Goal: Task Accomplishment & Management: Complete application form

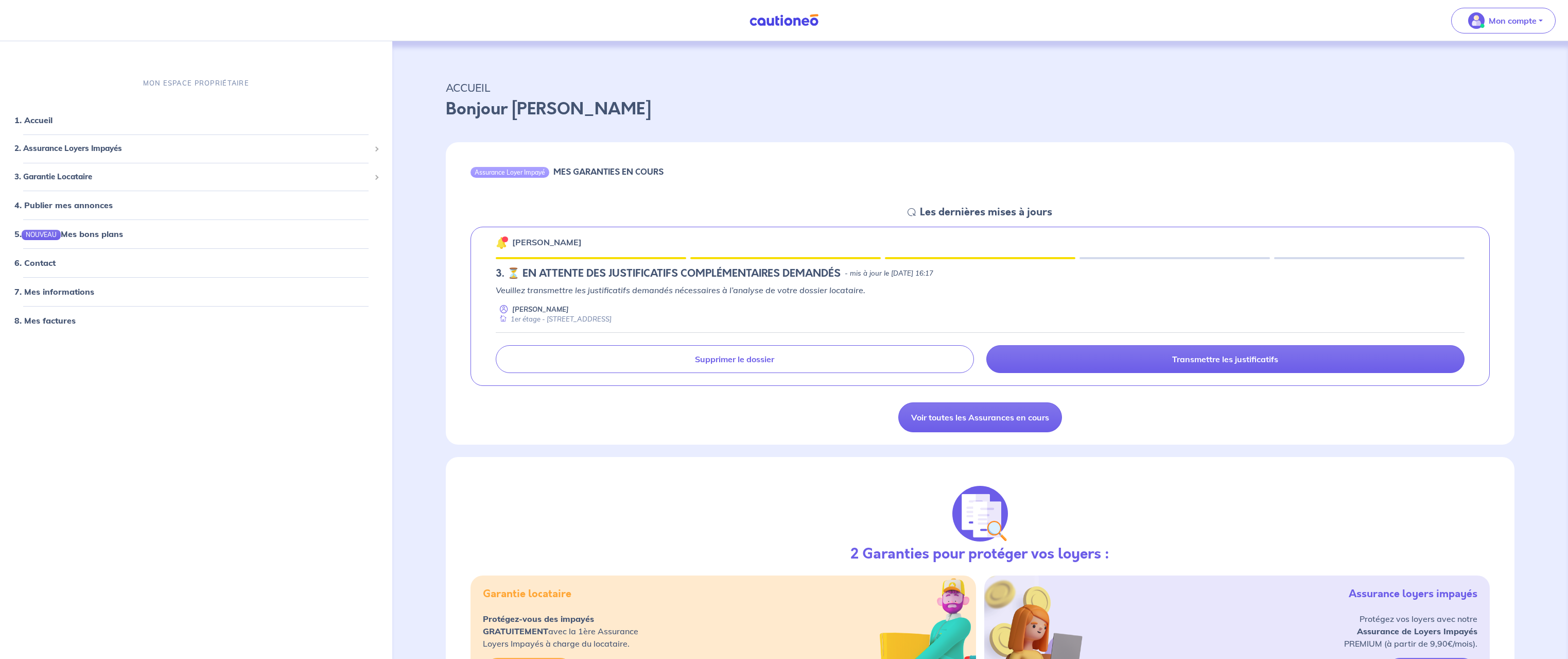
click at [825, 282] on div "[PERSON_NAME] 3. ⏳️️ EN ATTENTE DES JUSTIFICATIFS COMPLÉMENTAIRES DEMANDÉS - mi…" at bounding box center [980, 306] width 1020 height 160
click at [637, 267] on h5 "3. ⏳️️ EN ATTENTE DES JUSTIFICATIFS COMPLÉMENTAIRES DEMANDÉS" at bounding box center [668, 273] width 345 height 12
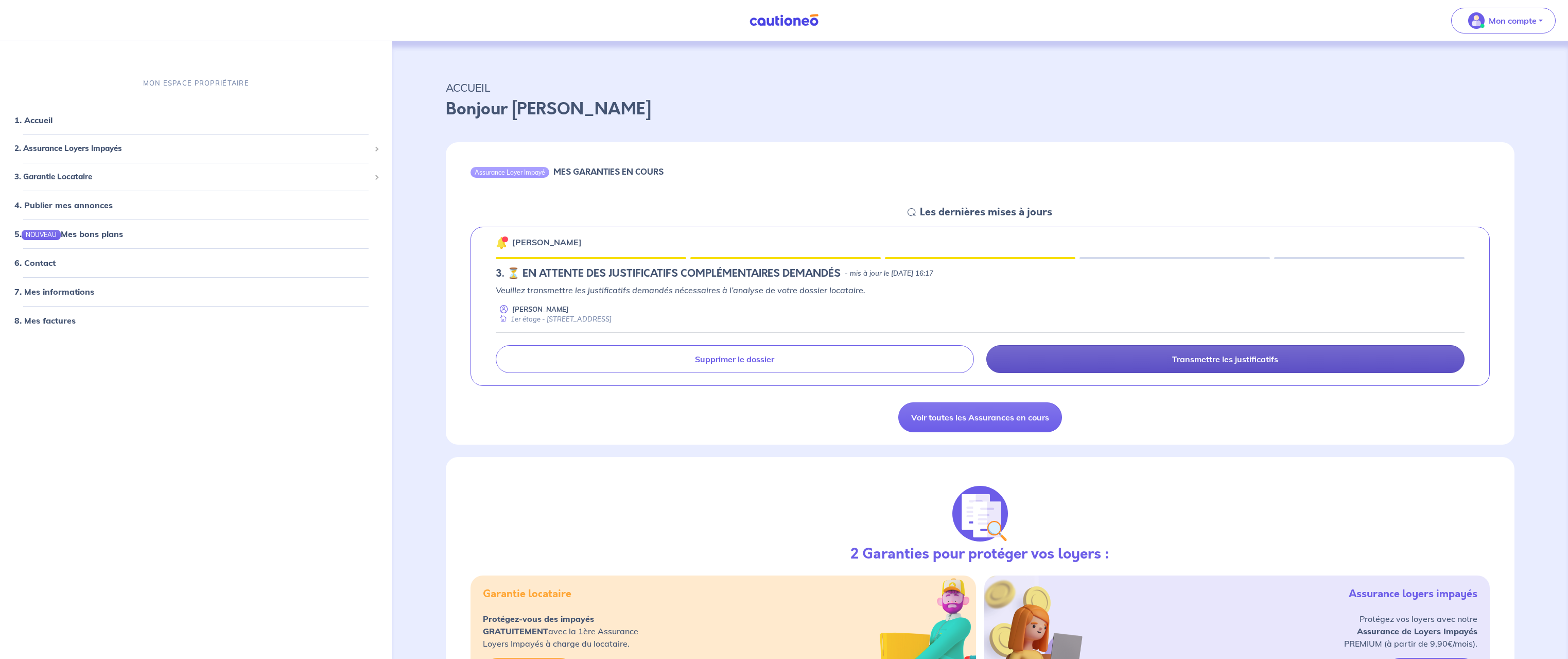
click at [1229, 358] on p "Transmettre les justificatifs" at bounding box center [1226, 359] width 106 height 11
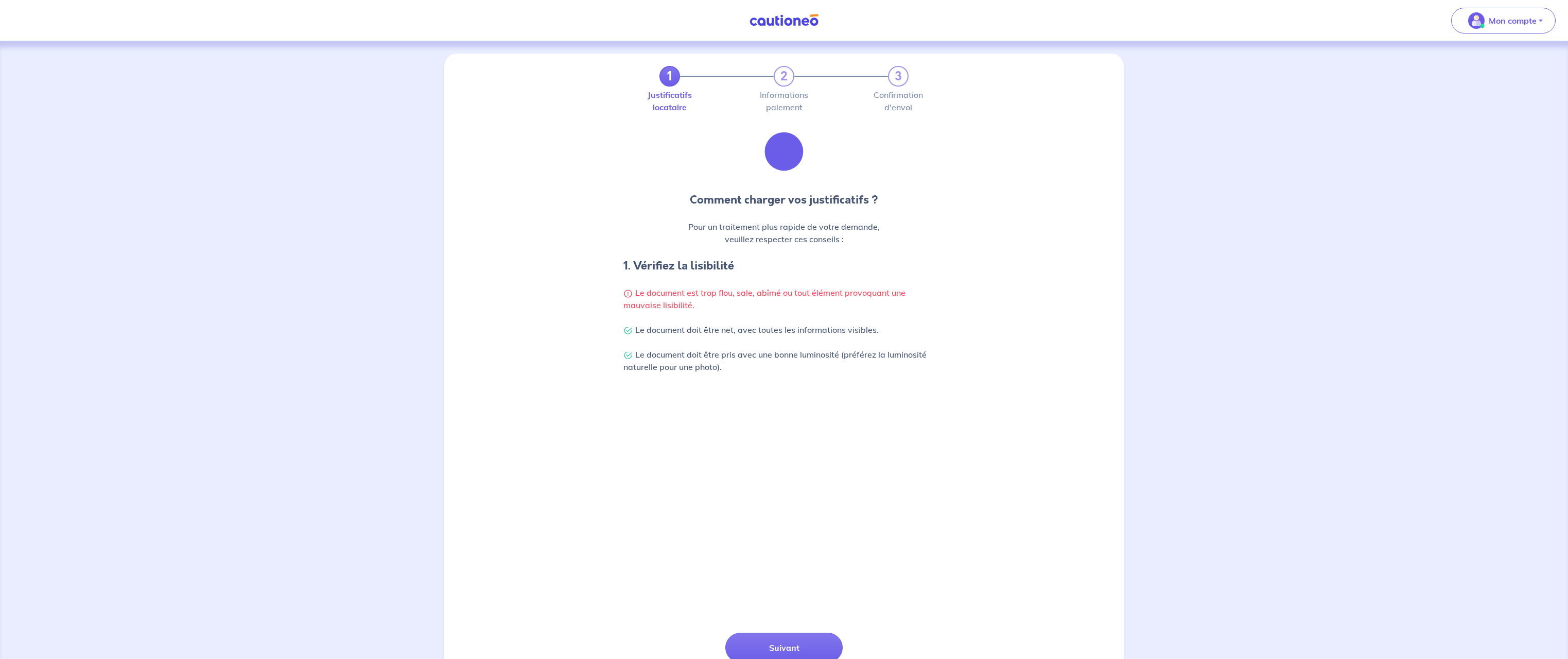
scroll to position [79, 0]
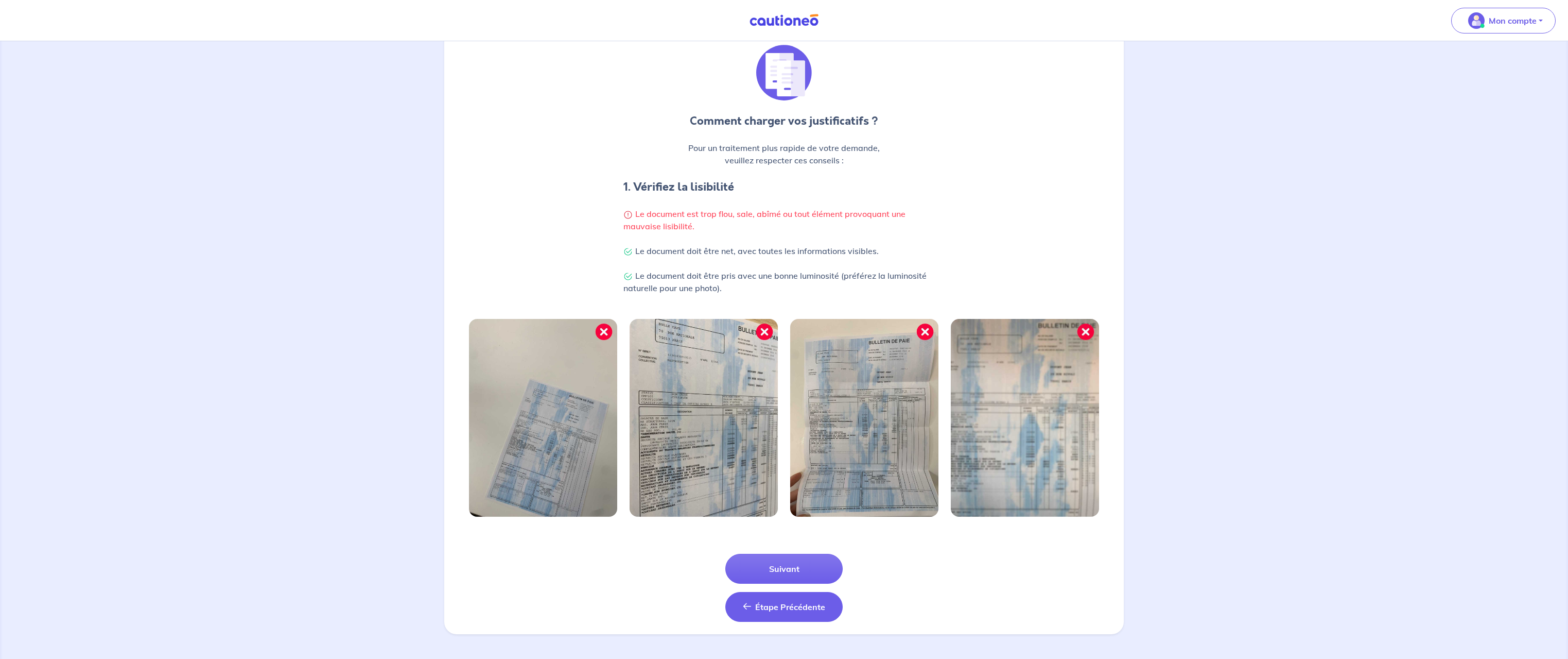
click at [795, 614] on button "Étape Précédente Précédent" at bounding box center [784, 607] width 118 height 30
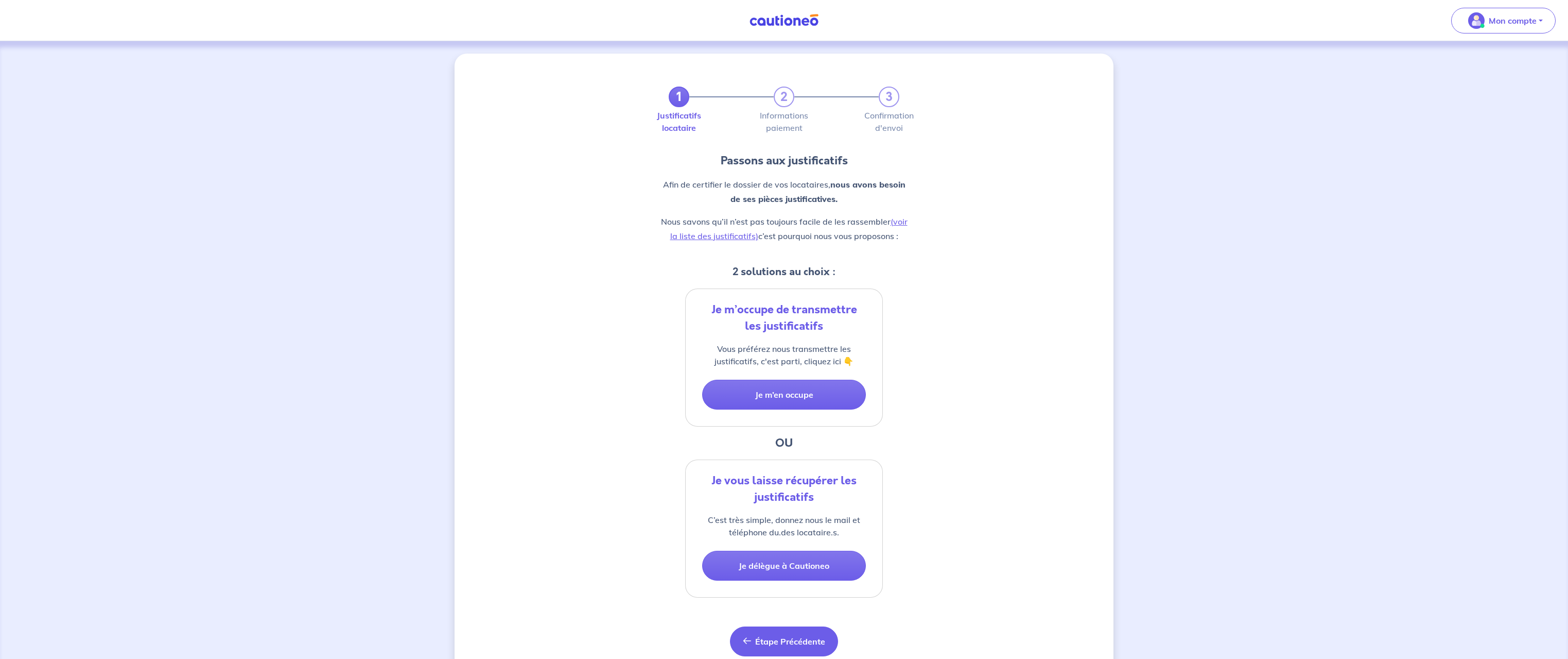
click at [793, 636] on span "Étape Précédente" at bounding box center [790, 641] width 70 height 11
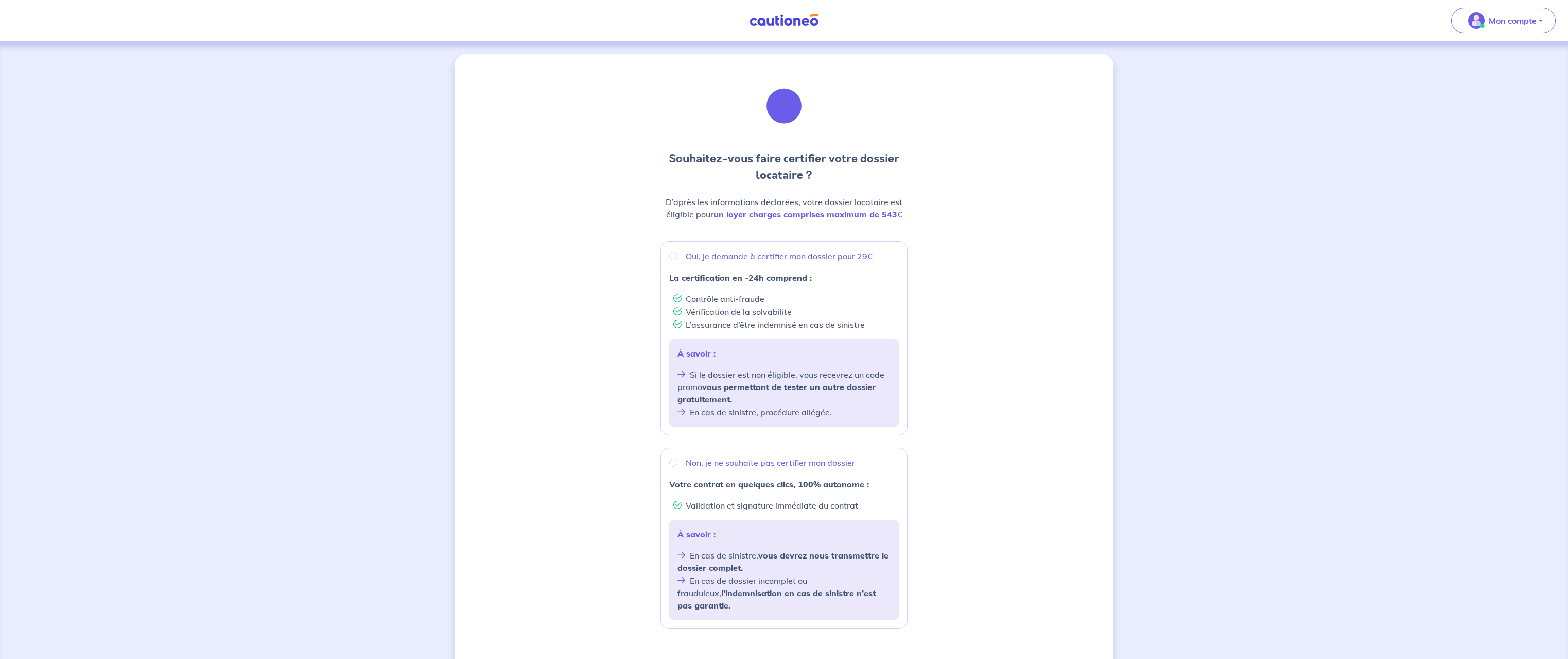
scroll to position [112, 0]
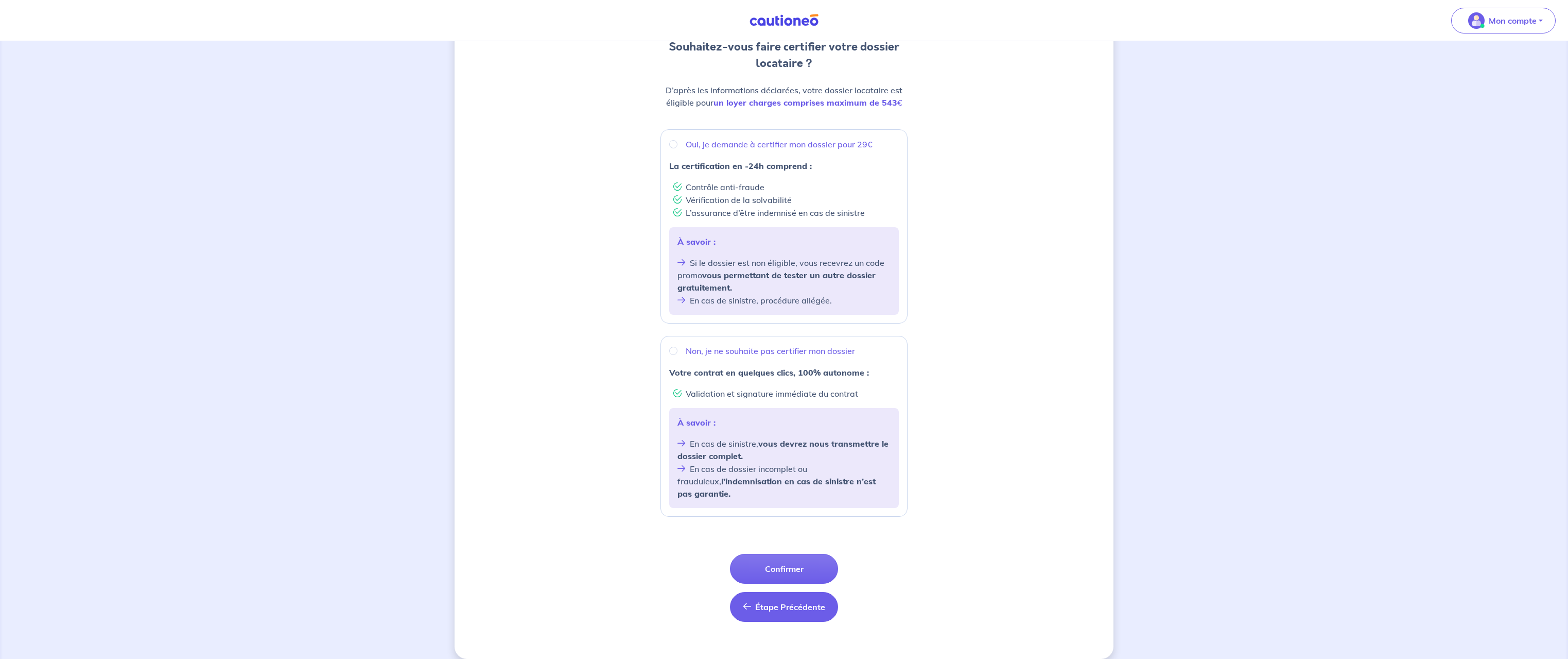
click at [791, 601] on button "Étape Précédente Précédent" at bounding box center [784, 607] width 108 height 30
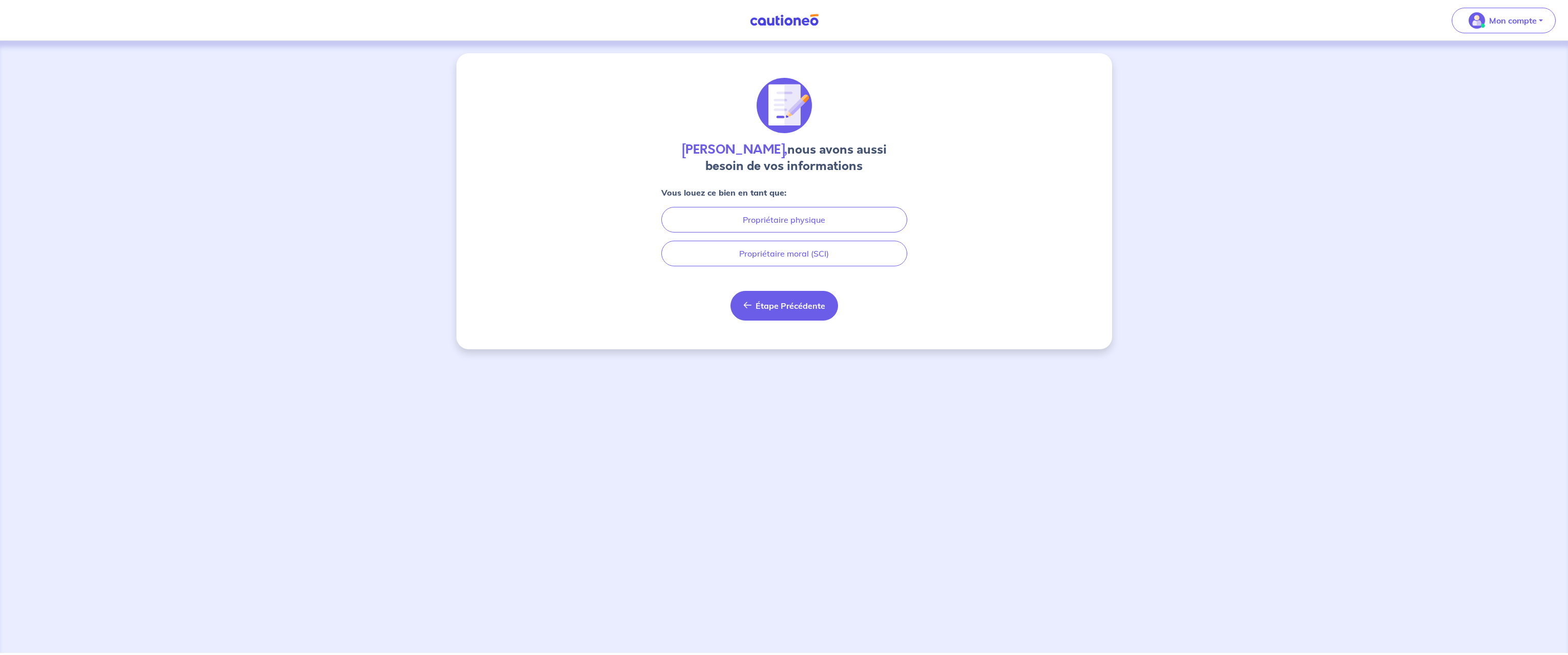
click at [762, 311] on button "Étape Précédente Précédent" at bounding box center [784, 305] width 108 height 30
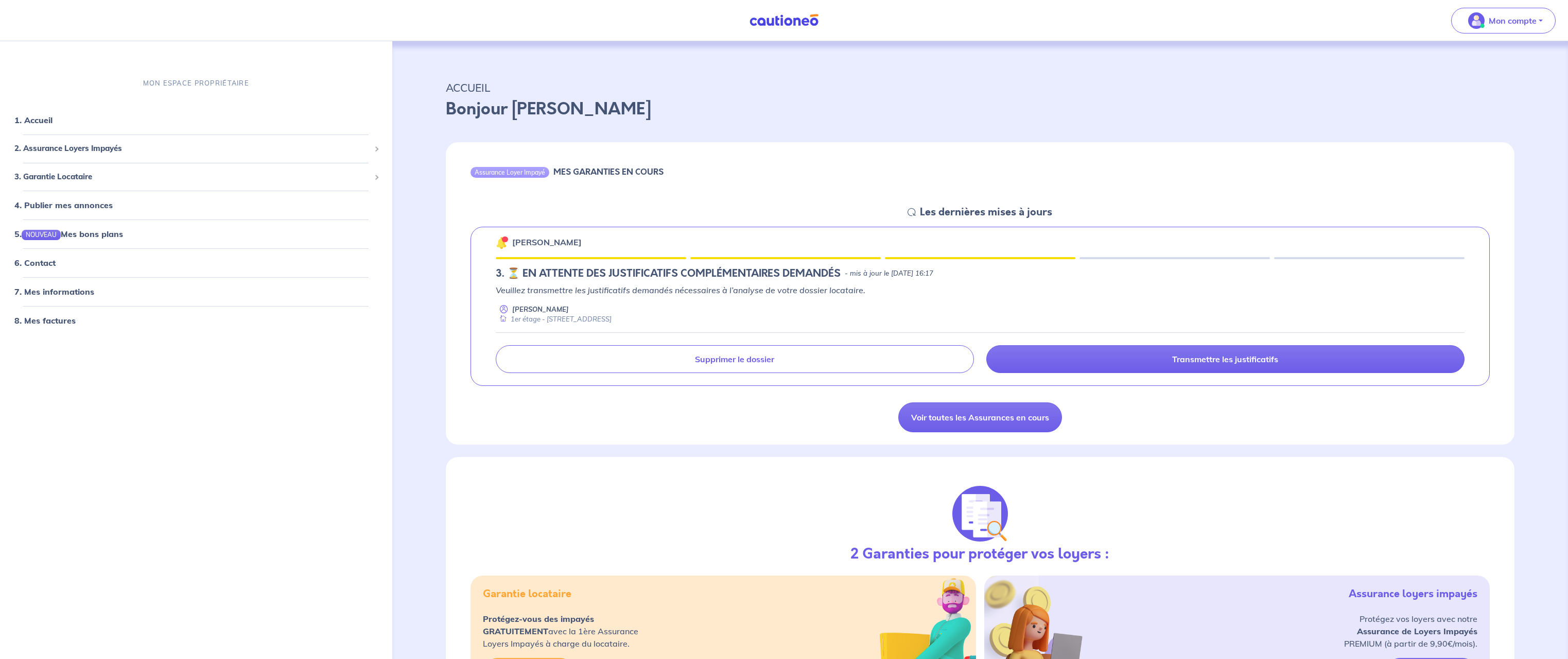
click at [503, 244] on img at bounding box center [501, 242] width 12 height 12
click at [532, 244] on p "[PERSON_NAME]" at bounding box center [547, 242] width 69 height 12
click at [953, 210] on h5 "Les dernières mises à jours" at bounding box center [986, 211] width 133 height 12
click at [591, 170] on h6 "MES GARANTIES EN COURS" at bounding box center [608, 172] width 110 height 10
click at [1182, 406] on div "Assurance Loyer Impayé MES GARANTIES EN COURS Les dernières mises à jours [PERS…" at bounding box center [980, 293] width 1069 height 302
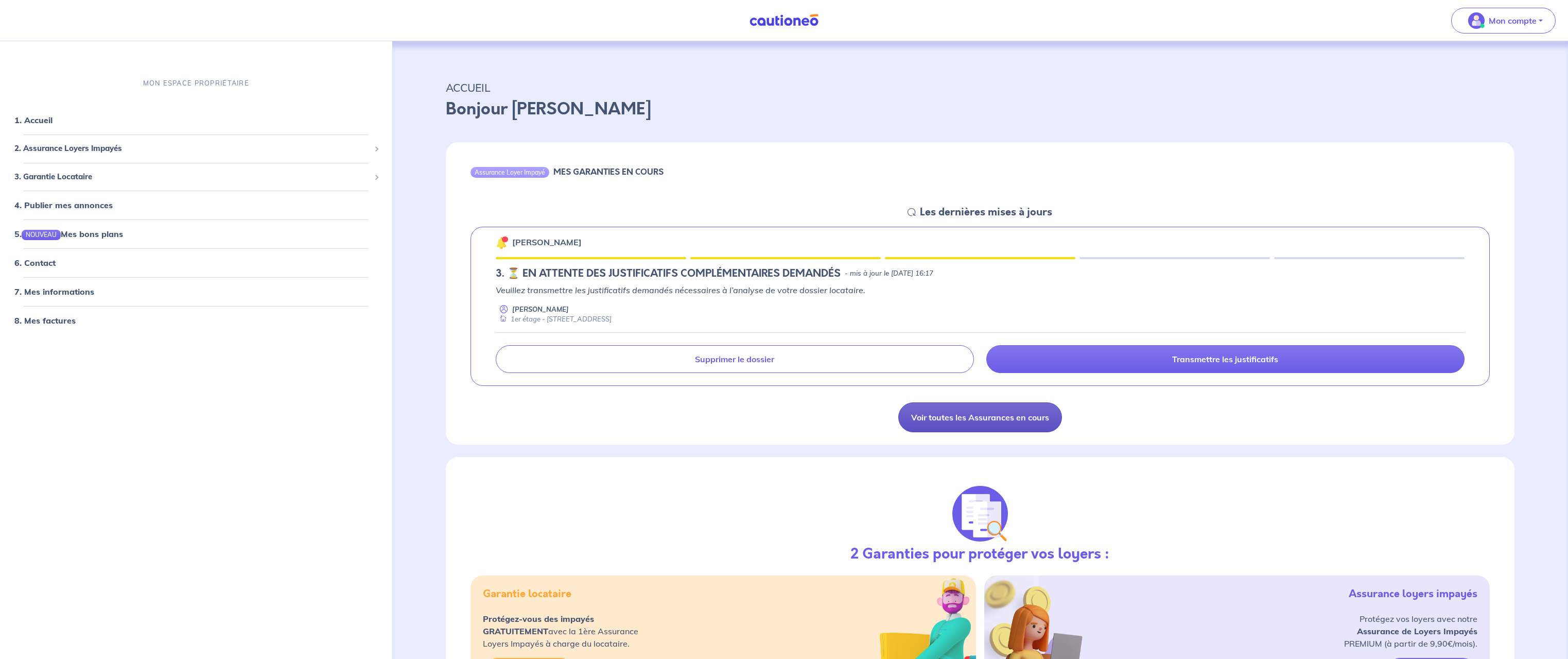
click at [947, 417] on link "Voir toutes les Assurances en cours" at bounding box center [980, 417] width 164 height 30
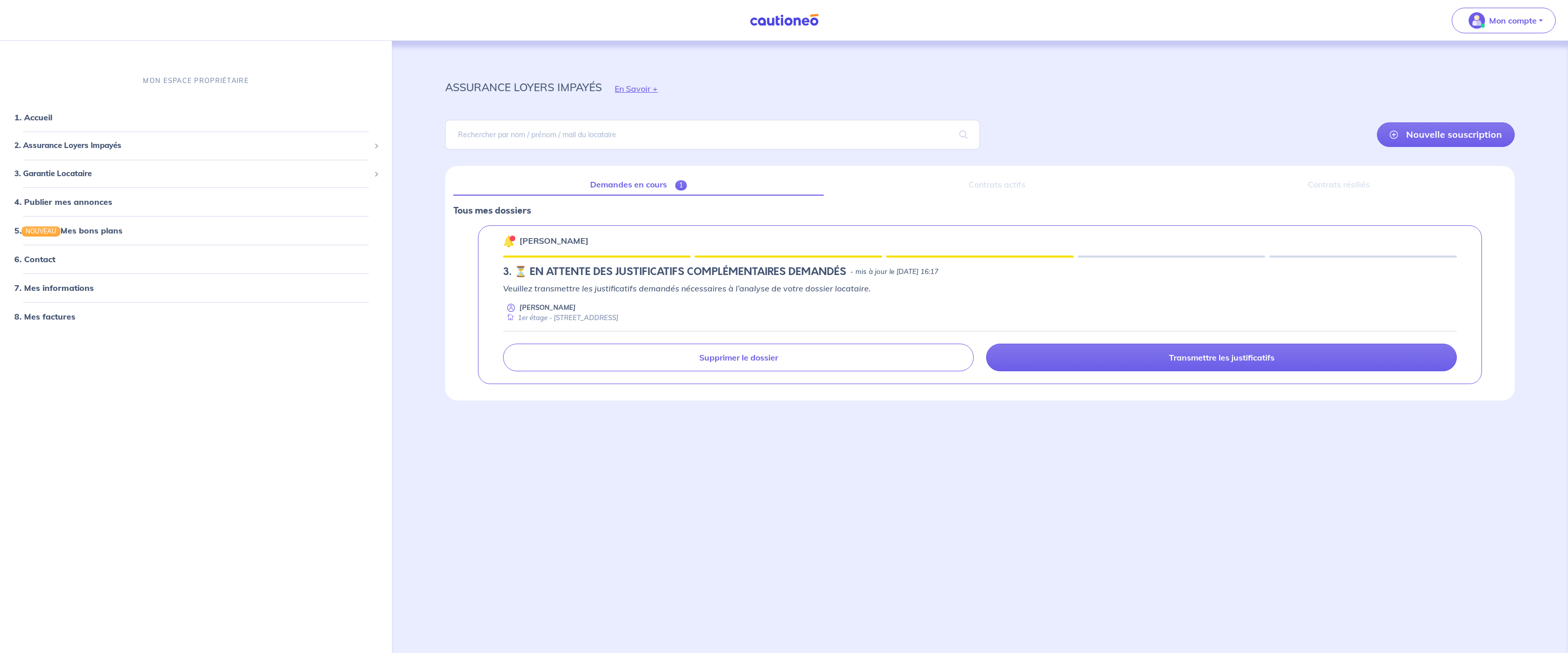
click at [684, 263] on div "[PERSON_NAME] 3. ⏳️️ EN ATTENTE DES JUSTIFICATIFS COMPLÉMENTAIRES DEMANDÉS - mi…" at bounding box center [980, 305] width 1004 height 159
drag, startPoint x: 921, startPoint y: 255, endPoint x: 260, endPoint y: 262, distance: 661.0
click at [921, 256] on div at bounding box center [980, 256] width 188 height 2
click at [63, 147] on span "2. Assurance Loyers Impayés" at bounding box center [192, 145] width 355 height 12
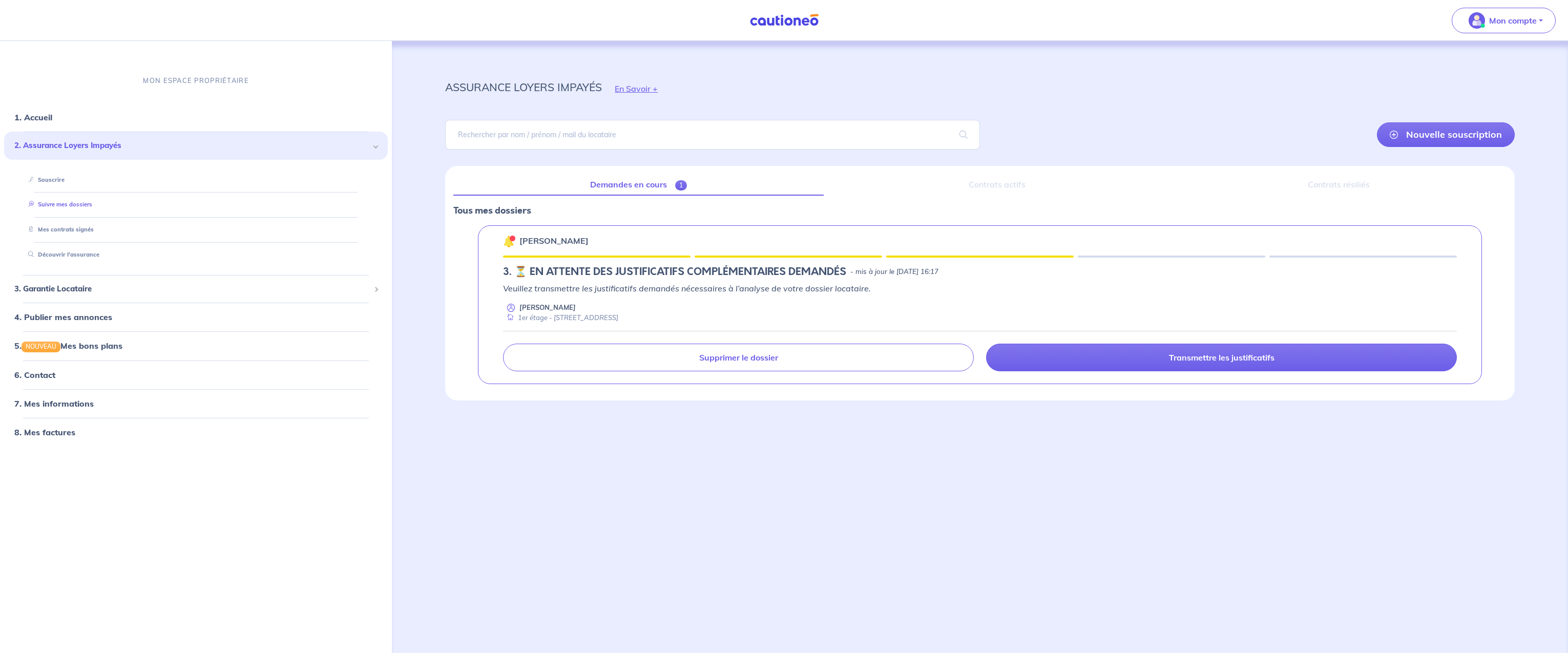
click at [91, 202] on link "Suivre mes dossiers" at bounding box center [58, 204] width 68 height 7
drag, startPoint x: 693, startPoint y: 284, endPoint x: 694, endPoint y: 277, distance: 7.1
click at [693, 284] on p "Veuillez transmettre les justificatifs demandés nécessaires à l’analyse de votr…" at bounding box center [980, 288] width 954 height 12
click at [739, 248] on div "[PERSON_NAME] 3. ⏳️️ EN ATTENTE DES JUSTIFICATIFS COMPLÉMENTAIRES DEMANDÉS - mi…" at bounding box center [980, 305] width 1004 height 159
click at [937, 266] on div "3. ⏳️️ EN ATTENTE DES JUSTIFICATIFS COMPLÉMENTAIRES DEMANDÉS - mis à jour le [D…" at bounding box center [980, 271] width 954 height 12
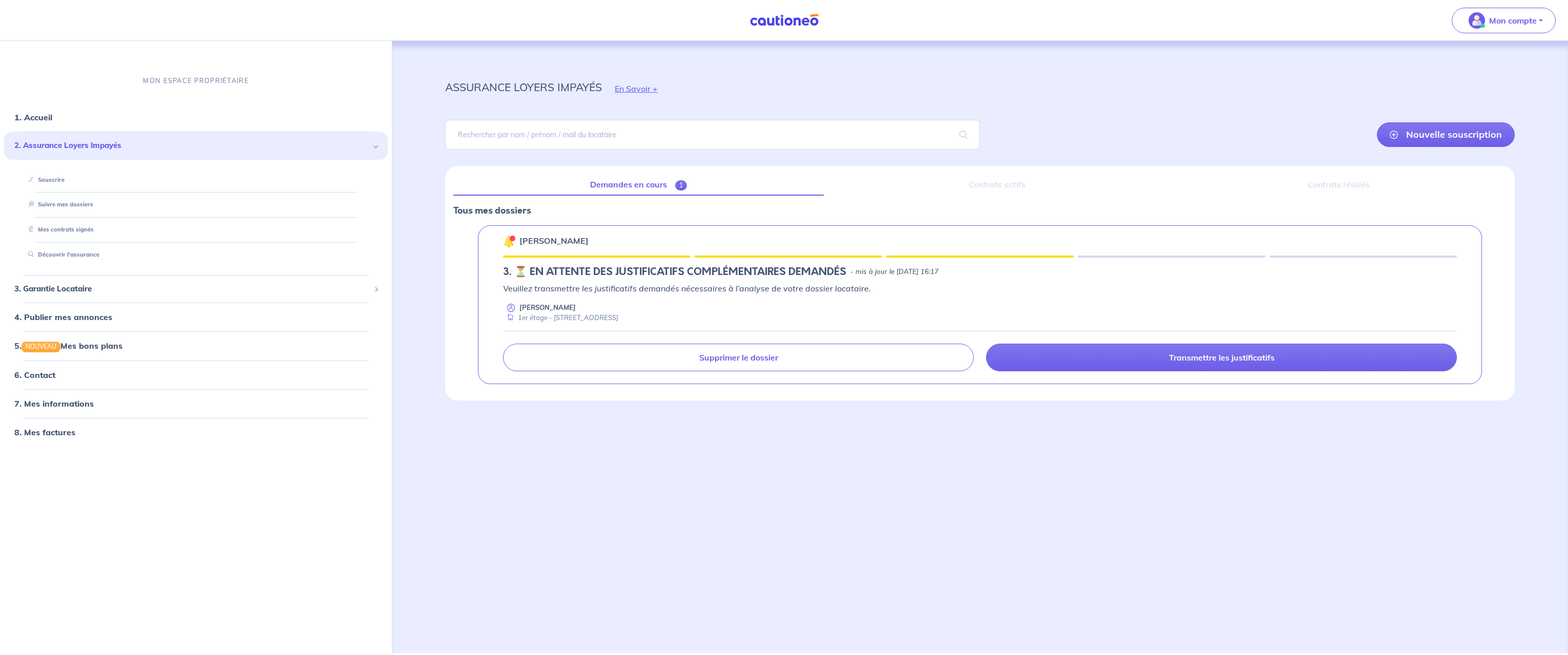
click at [590, 266] on h5 "3. ⏳️️ EN ATTENTE DES JUSTIFICATIFS COMPLÉMENTAIRES DEMANDÉS" at bounding box center [674, 271] width 344 height 12
click at [506, 272] on h5 "3. ⏳️️ EN ATTENTE DES JUSTIFICATIFS COMPLÉMENTAIRES DEMANDÉS" at bounding box center [674, 271] width 344 height 12
click at [523, 270] on h5 "3. ⏳️️ EN ATTENTE DES JUSTIFICATIFS COMPLÉMENTAIRES DEMANDÉS" at bounding box center [674, 271] width 344 height 12
click at [538, 305] on p "[PERSON_NAME]" at bounding box center [547, 307] width 56 height 10
drag, startPoint x: 543, startPoint y: 319, endPoint x: 559, endPoint y: 313, distance: 17.1
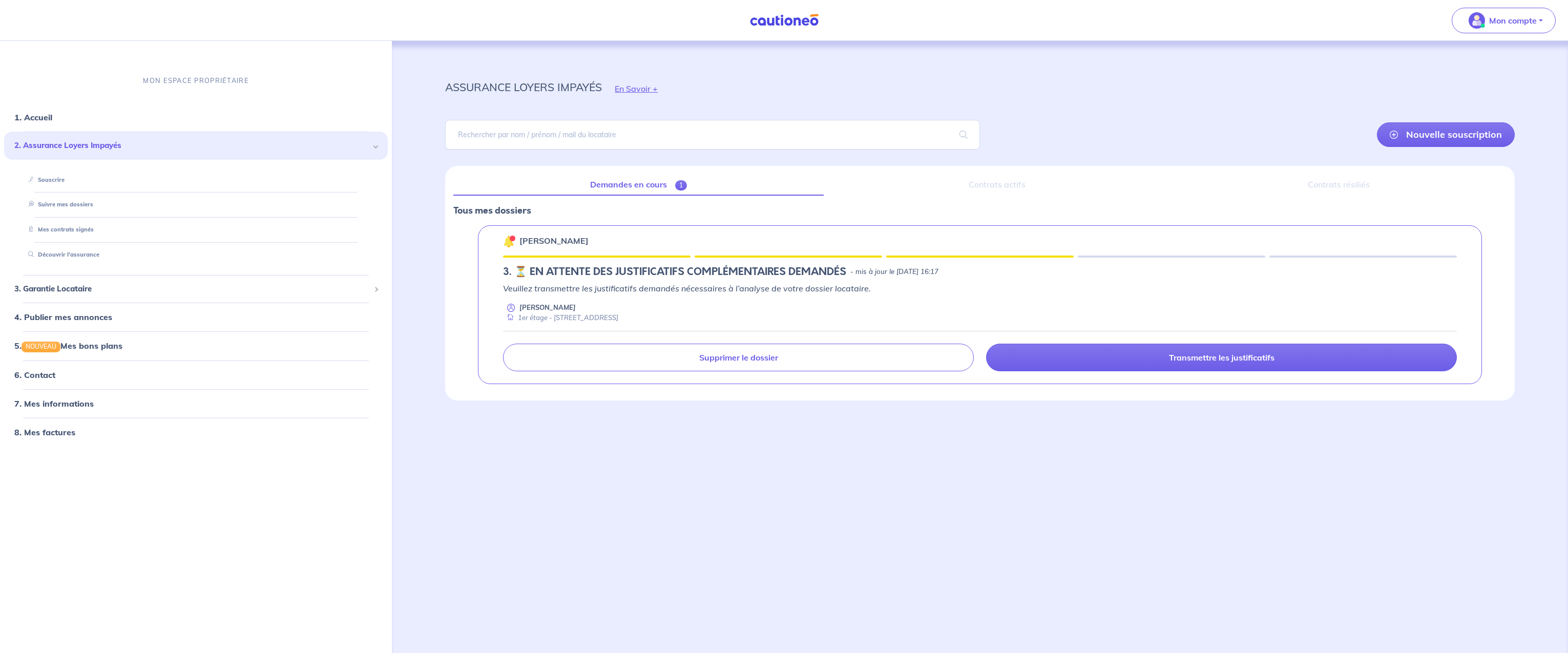
click at [546, 317] on div "1er étage - [STREET_ADDRESS]" at bounding box center [560, 318] width 115 height 10
click at [980, 186] on div "Contrats actifs" at bounding box center [997, 185] width 330 height 22
drag, startPoint x: 1336, startPoint y: 180, endPoint x: 1016, endPoint y: 184, distance: 320.0
click at [1334, 180] on div "Contrats résiliés" at bounding box center [1339, 185] width 336 height 22
click at [547, 186] on link "Demandes en cours 1" at bounding box center [638, 185] width 370 height 22
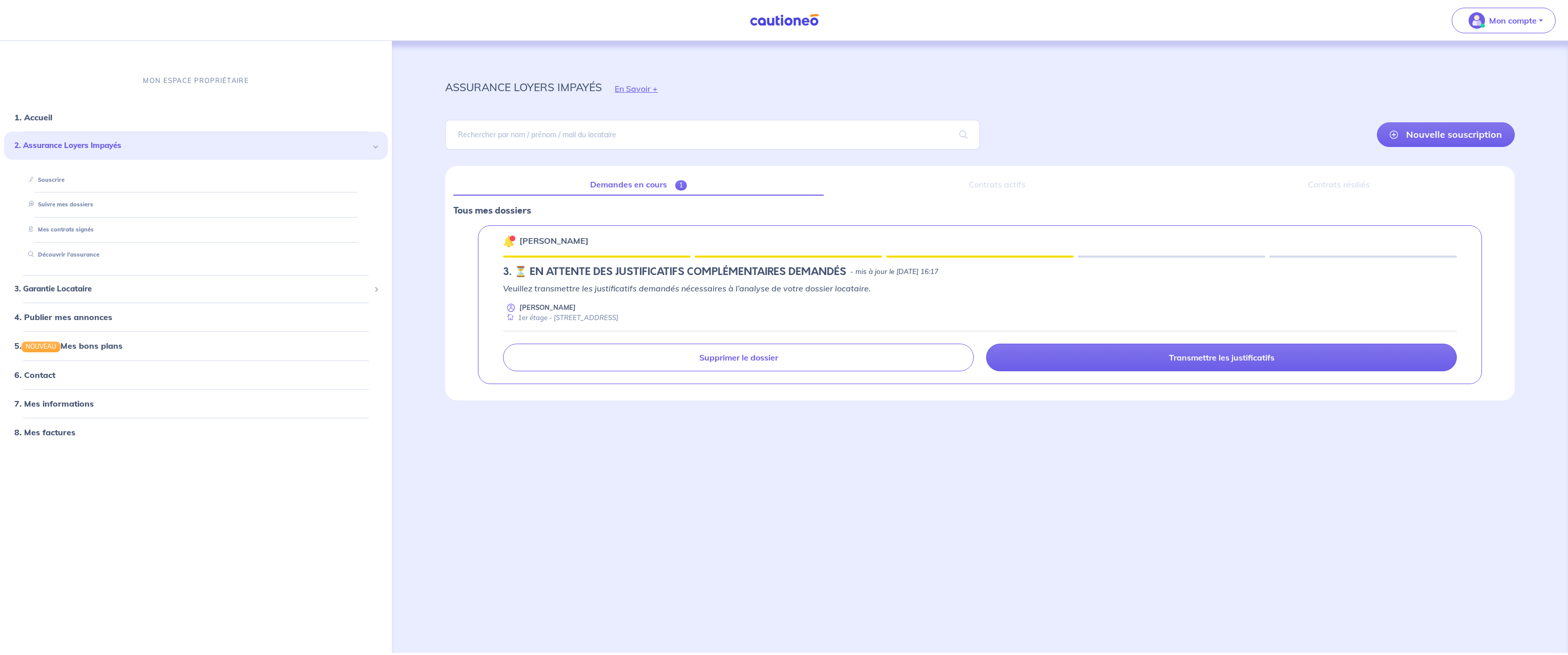
click at [683, 186] on span "1" at bounding box center [681, 185] width 12 height 11
click at [54, 230] on link "Mes contrats signés" at bounding box center [59, 229] width 69 height 7
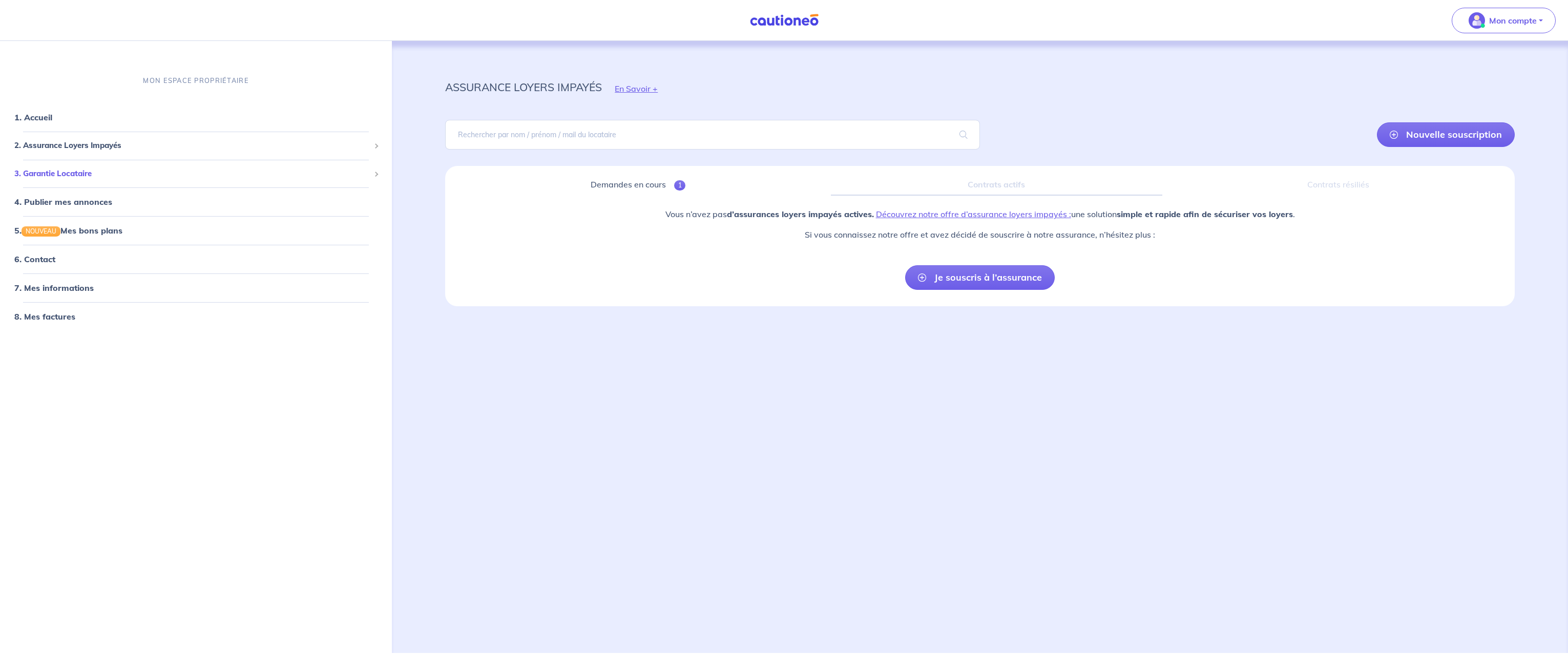
click at [34, 176] on span "3. Garantie Locataire" at bounding box center [192, 173] width 355 height 12
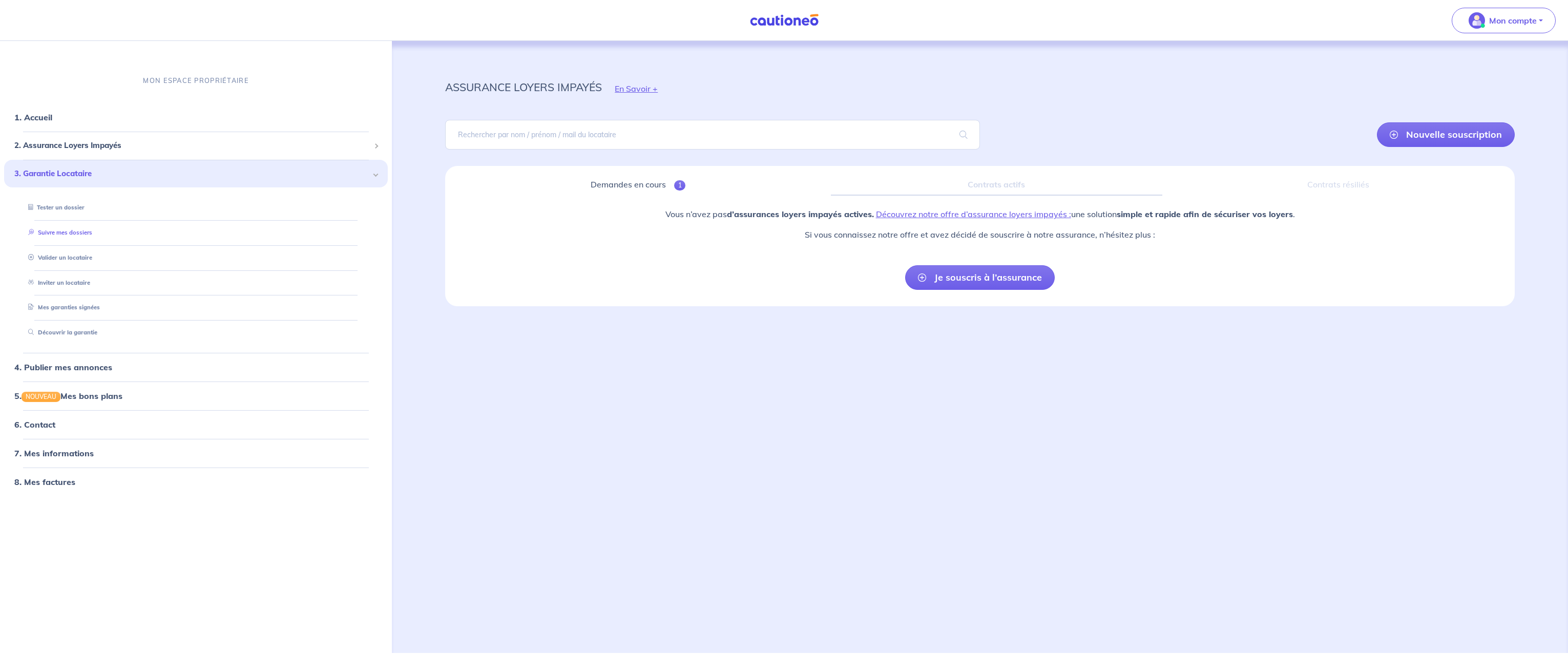
click at [81, 233] on link "Suivre mes dossiers" at bounding box center [58, 233] width 68 height 7
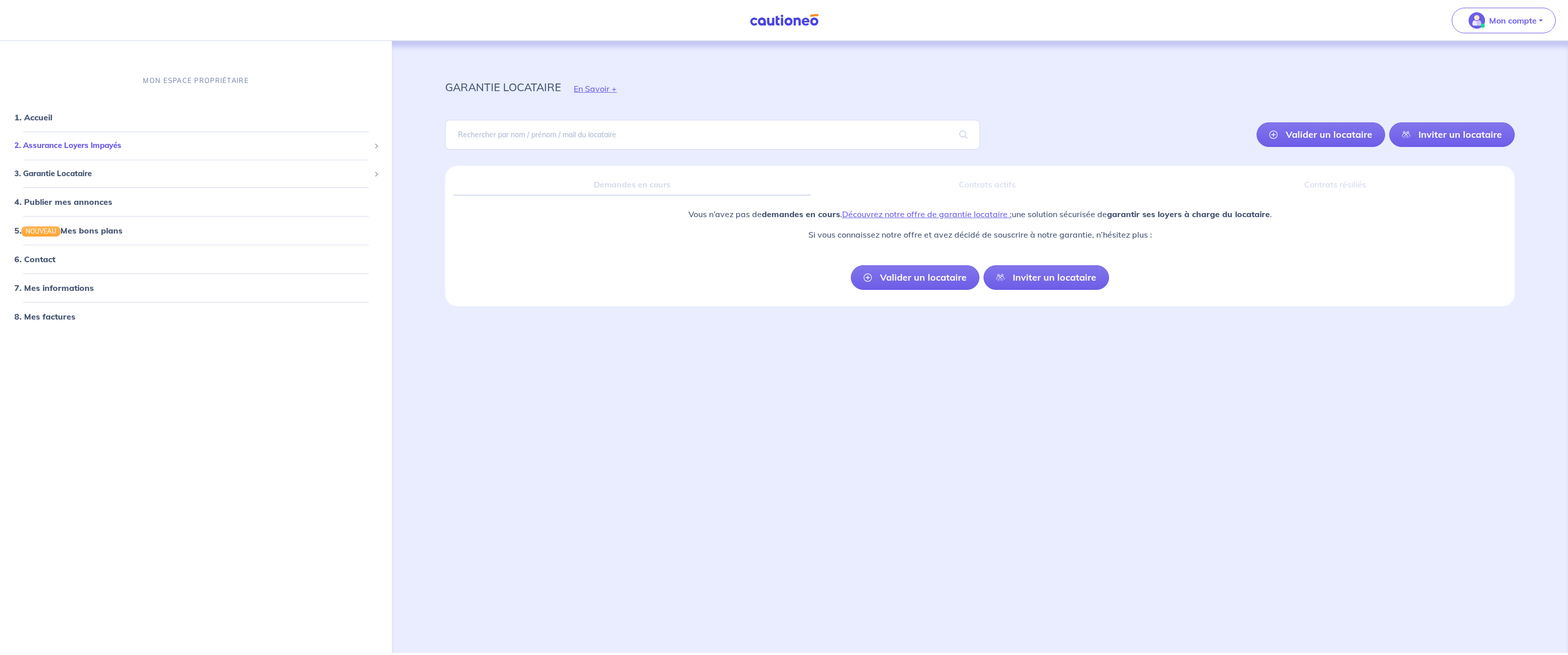
click at [45, 145] on span "2. Assurance Loyers Impayés" at bounding box center [192, 145] width 355 height 12
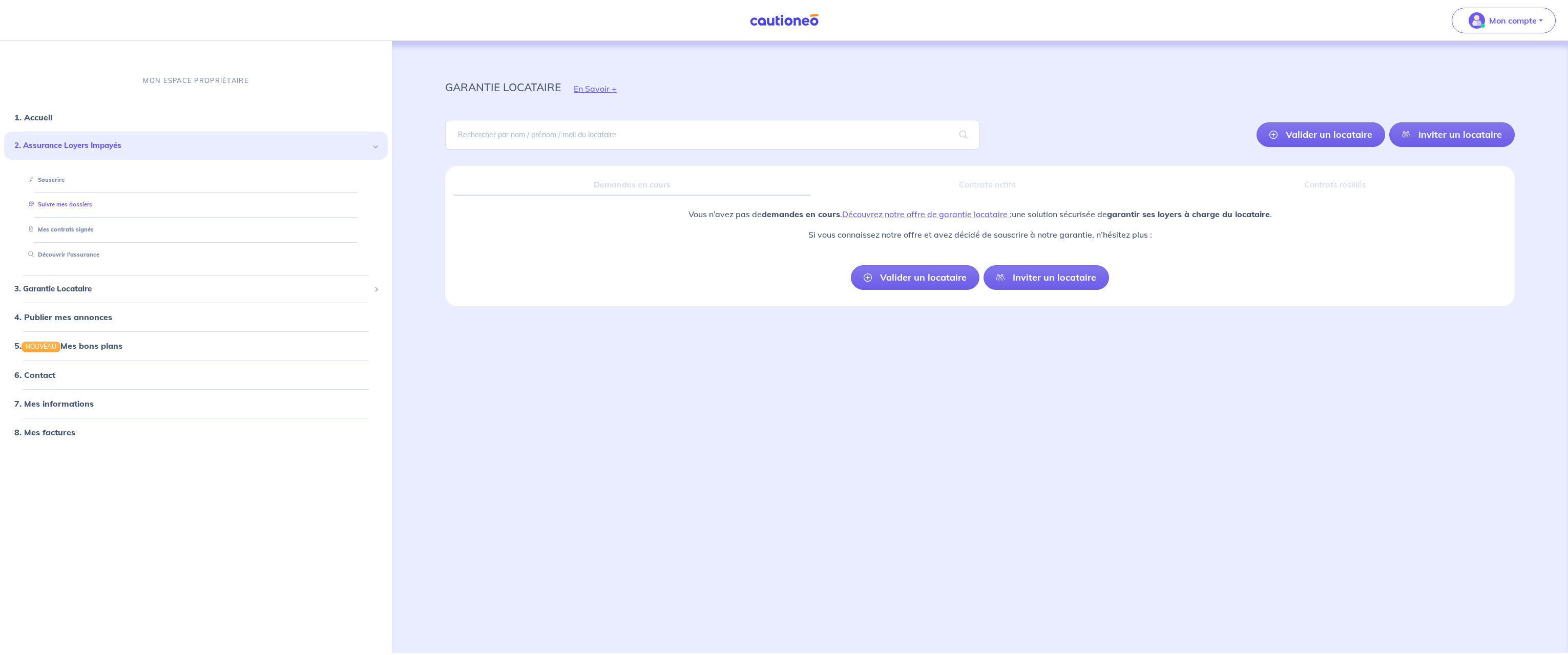
click at [51, 206] on link "Suivre mes dossiers" at bounding box center [58, 204] width 68 height 7
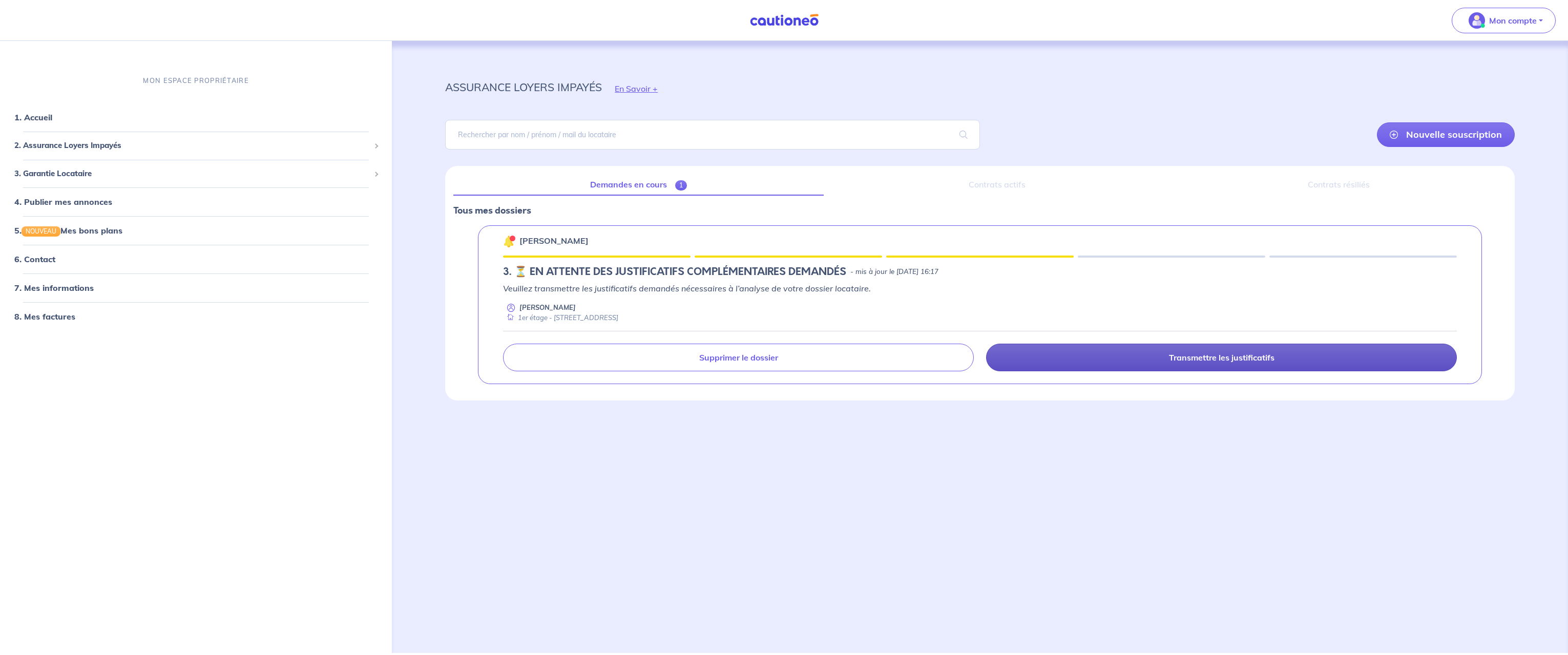
click at [1227, 358] on p "Transmettre les justificatifs" at bounding box center [1222, 357] width 106 height 11
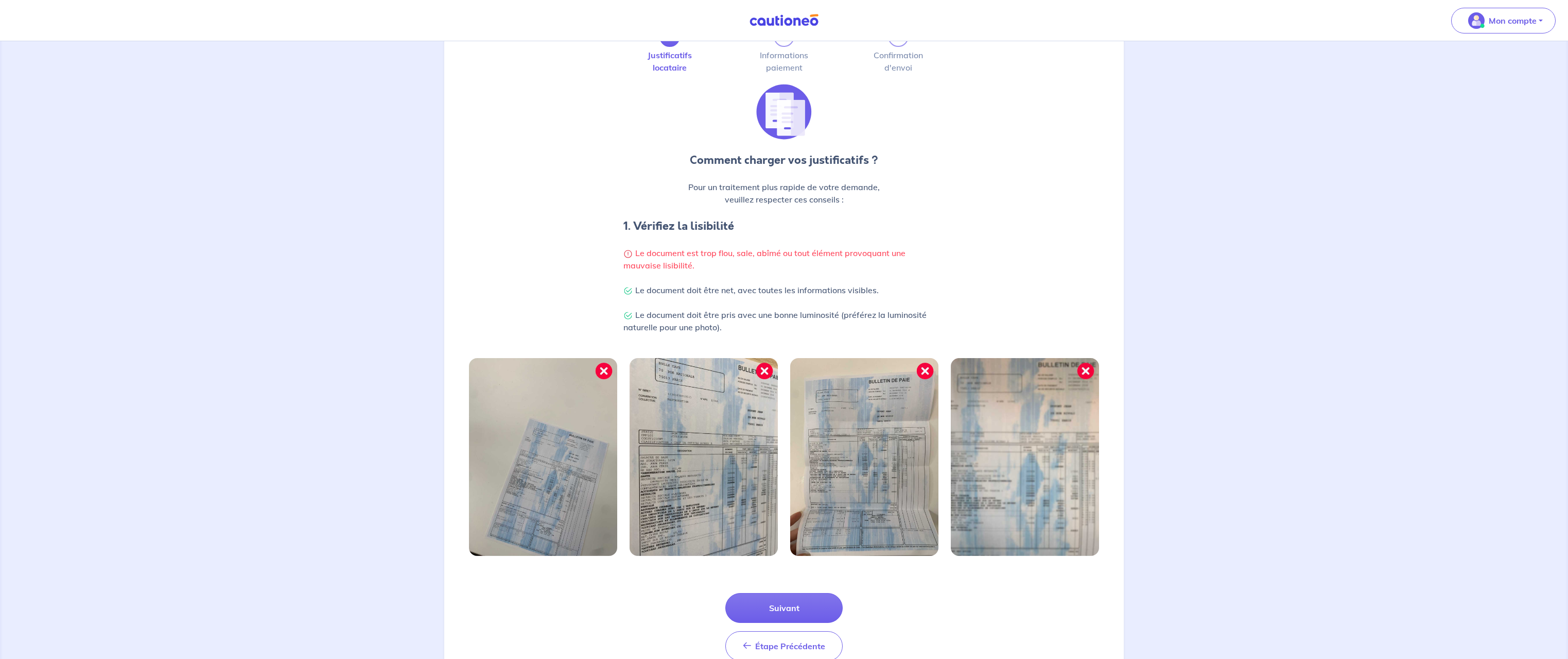
scroll to position [79, 0]
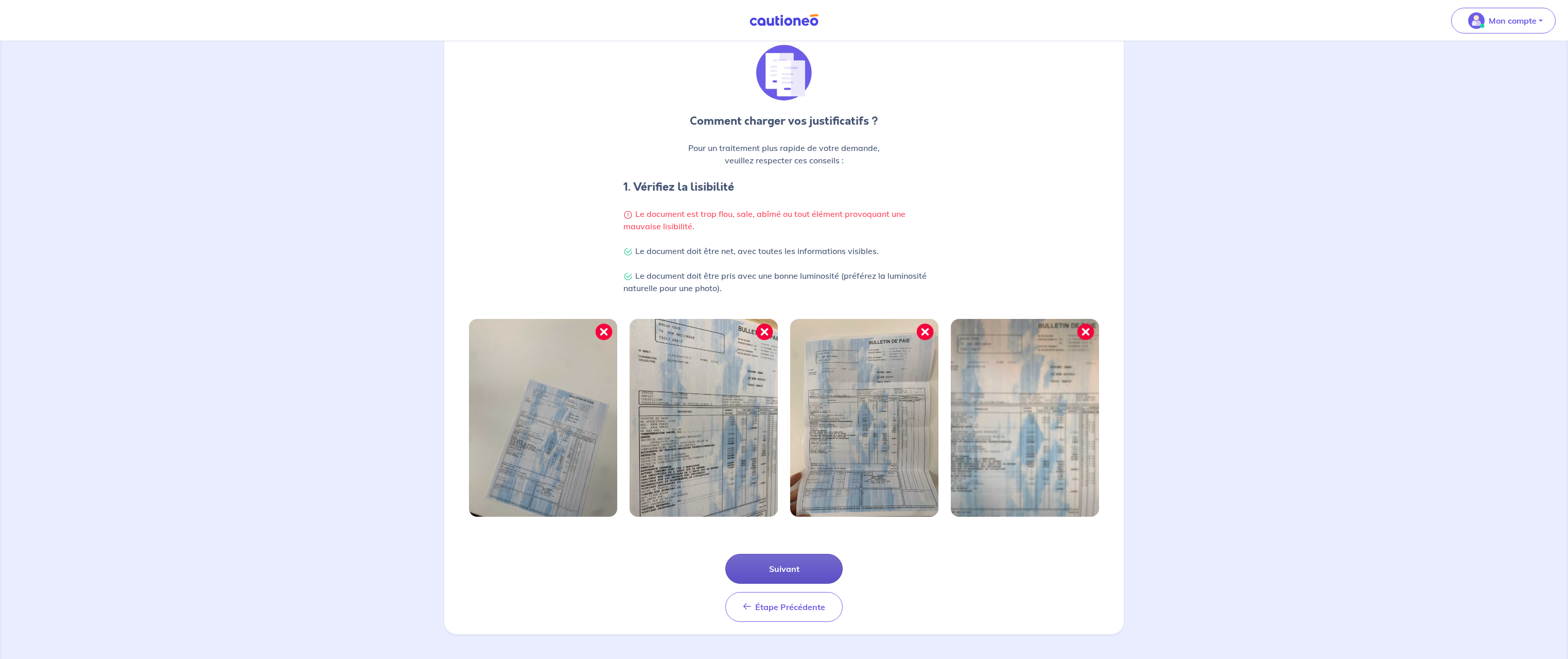
click at [767, 572] on button "Suivant" at bounding box center [784, 569] width 118 height 30
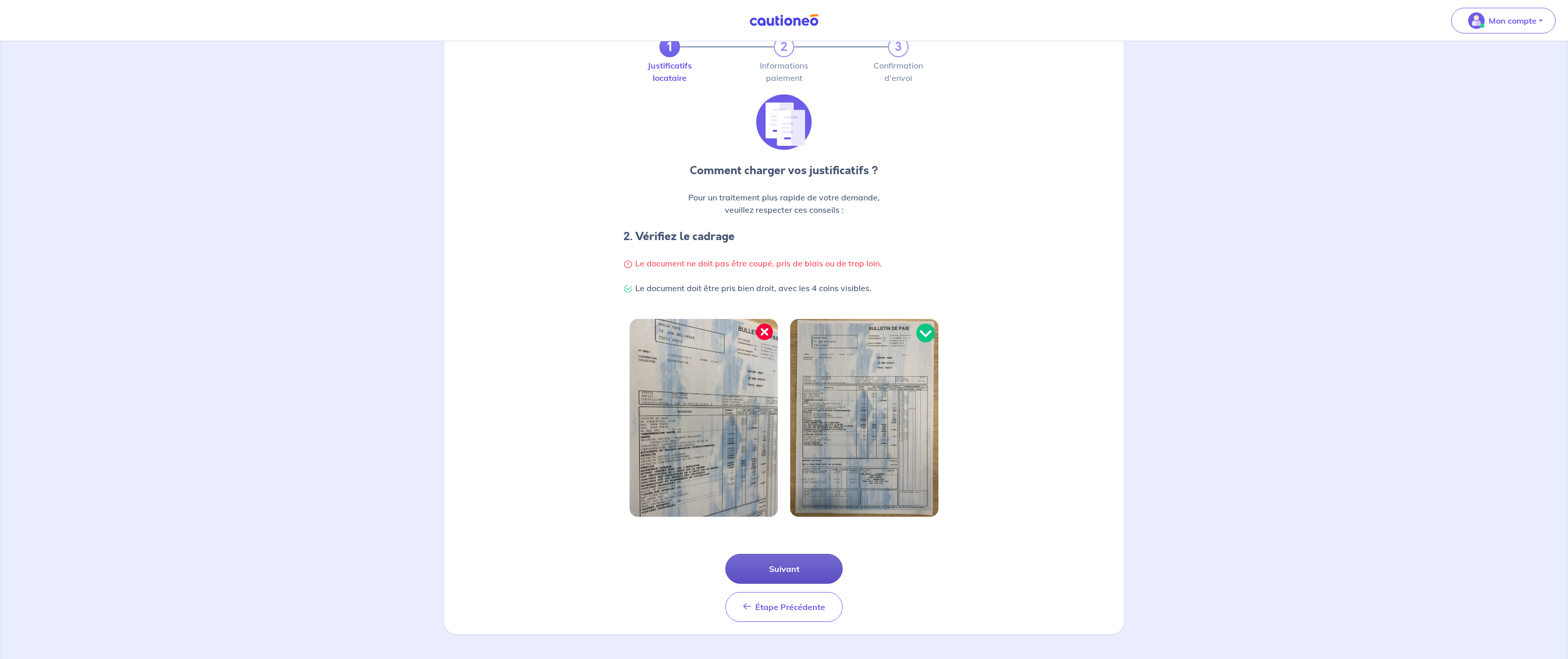
scroll to position [0, 0]
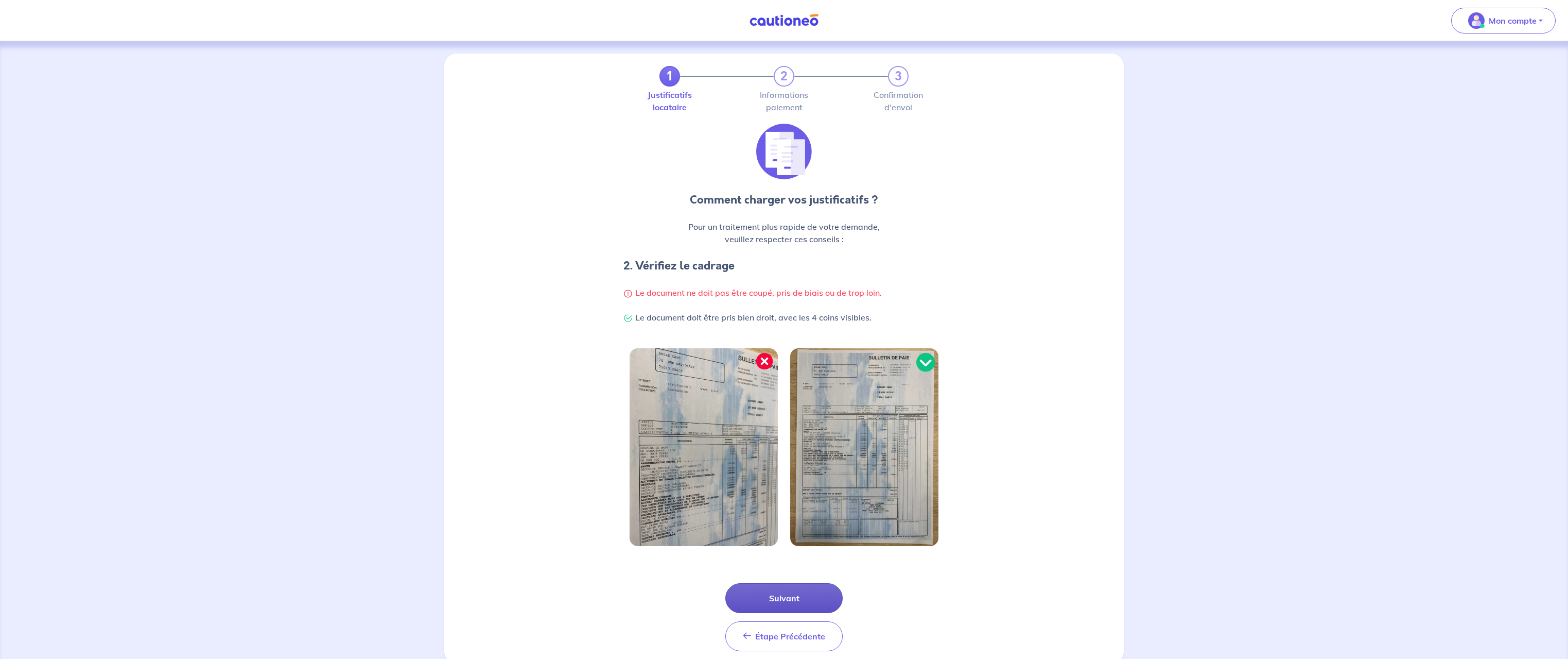
click at [767, 572] on div "Étape Précédente Précédent Suivant" at bounding box center [783, 604] width 667 height 93
click at [810, 592] on button "Suivant" at bounding box center [784, 598] width 118 height 30
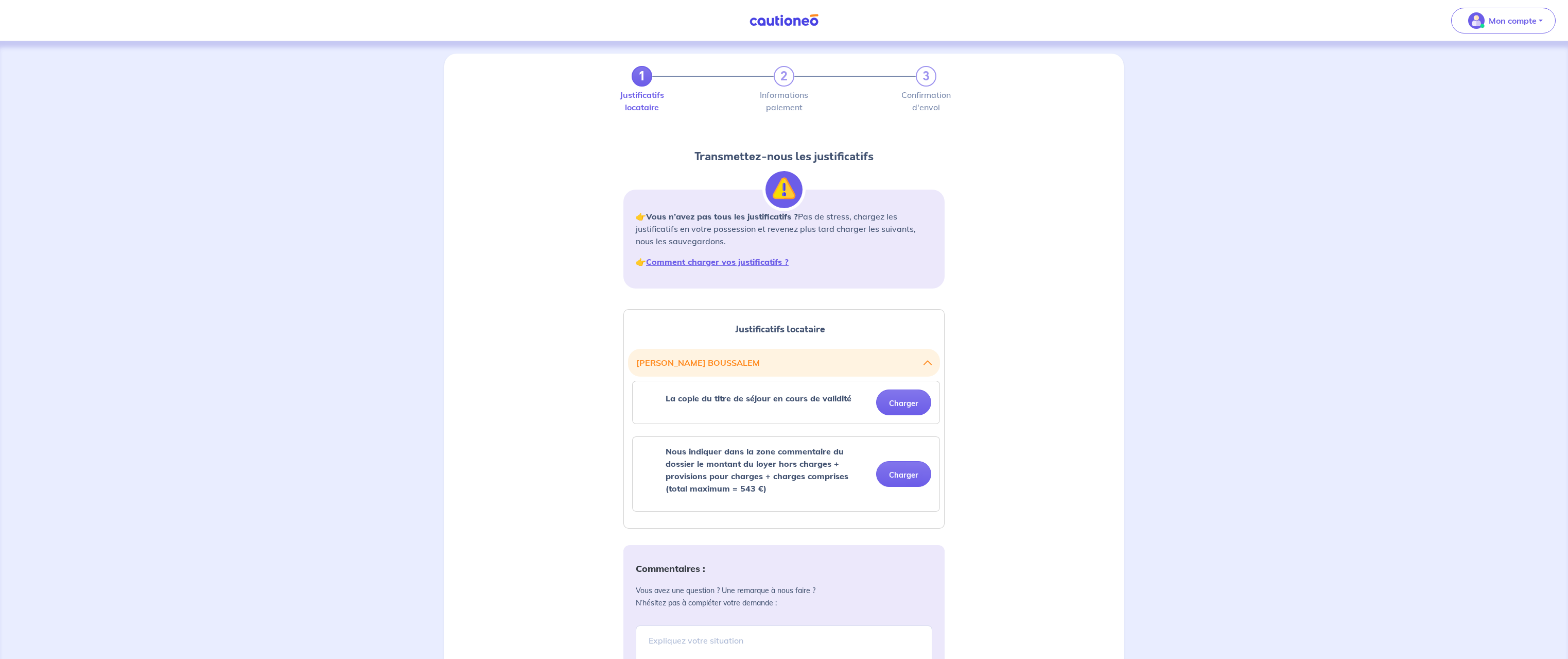
click at [799, 467] on strong "Nous indiquer dans la zone commentaire du dossier le montant du loyer hors char…" at bounding box center [757, 470] width 183 height 48
click at [898, 478] on button "Charger" at bounding box center [904, 474] width 55 height 26
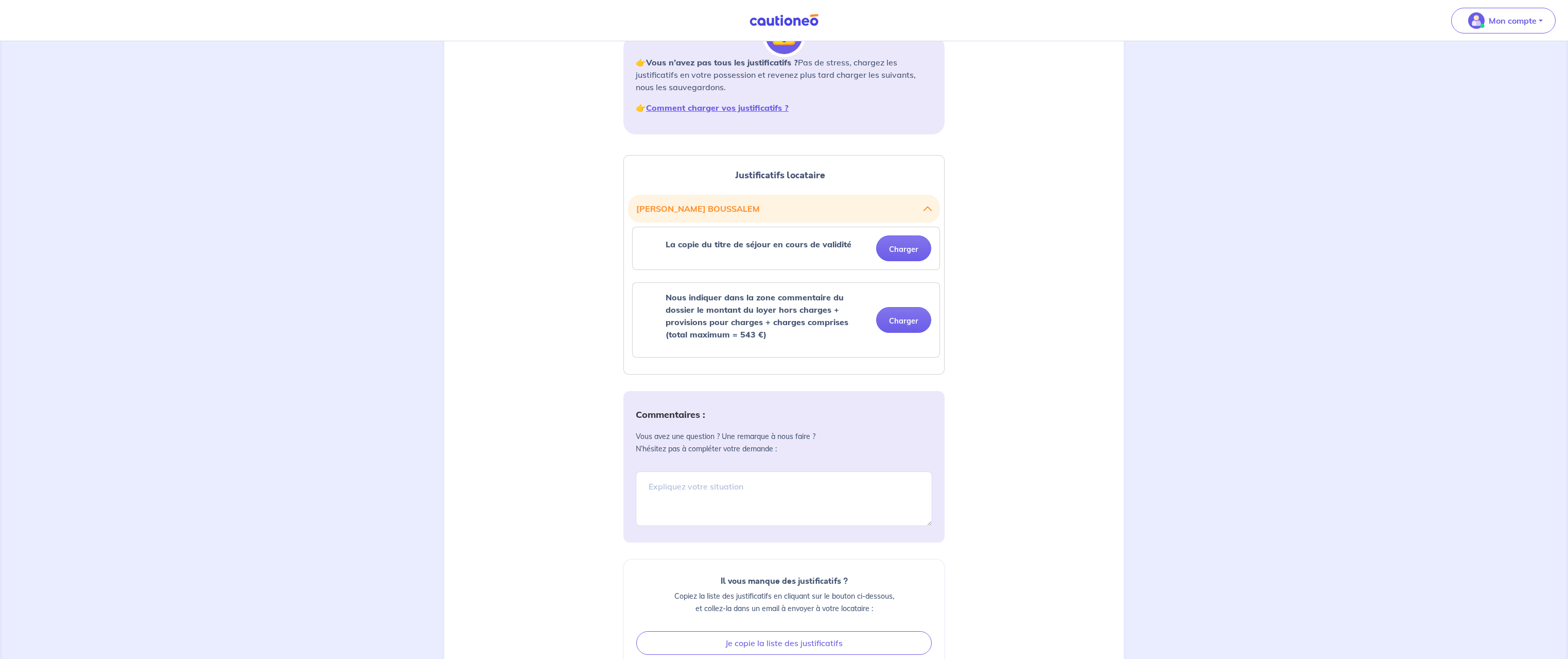
scroll to position [155, 0]
click at [690, 482] on textarea at bounding box center [784, 498] width 296 height 55
click at [693, 493] on textarea "Montant du loyer 540€ Charges 0€ Montant total 540€" at bounding box center [784, 498] width 296 height 55
click at [689, 498] on textarea "Montant du loyer 540€ Charges 0€ Montant total 540€" at bounding box center [784, 498] width 296 height 55
click at [717, 509] on textarea "Montant du loyer 540€ Charges 0€ Montant total 540€" at bounding box center [784, 498] width 296 height 55
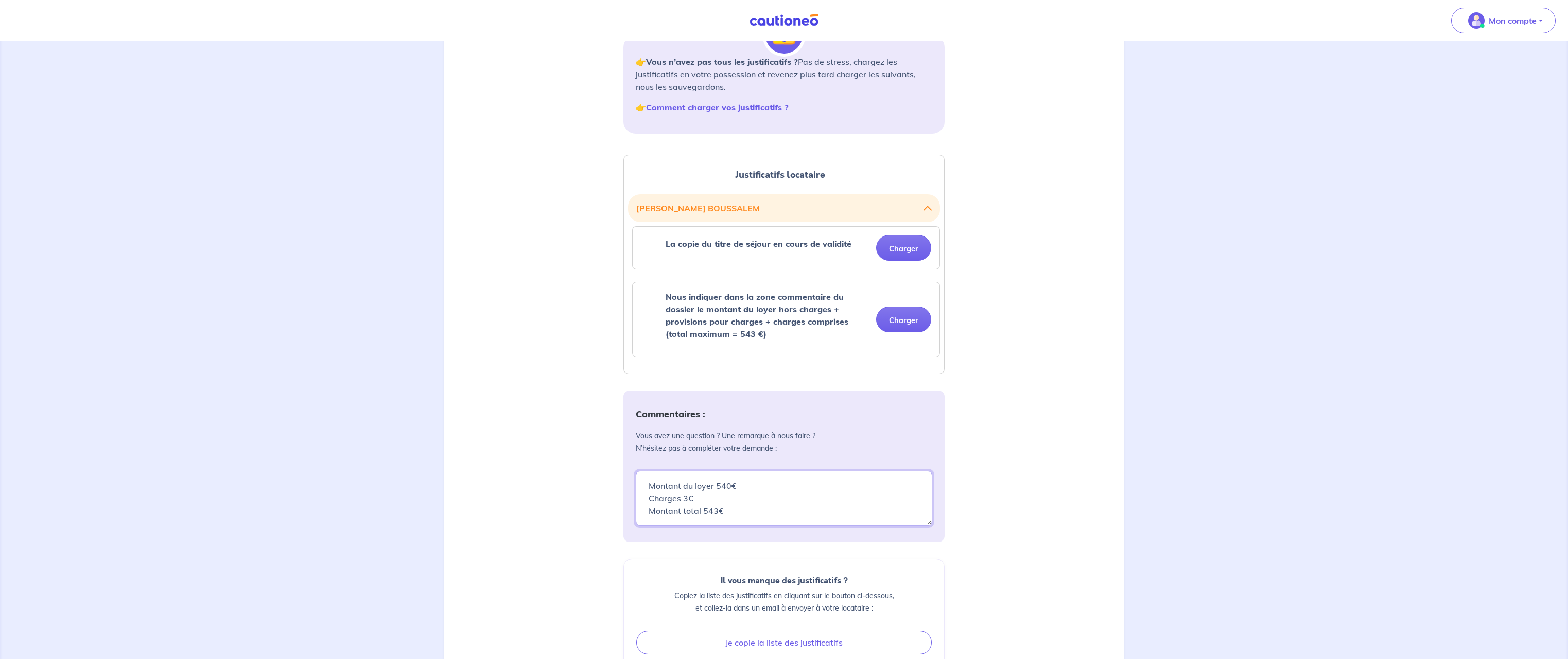
click at [784, 498] on textarea "Montant du loyer 540€ Charges 0€ Montant total 540€" at bounding box center [784, 498] width 296 height 55
type textarea "Montant du loyer 540€ Charges 3€ Montant total 543€"
click at [802, 452] on p "Vous avez une question ? Une remarque à nous faire ? N’hésitez pas à compléter …" at bounding box center [784, 442] width 296 height 25
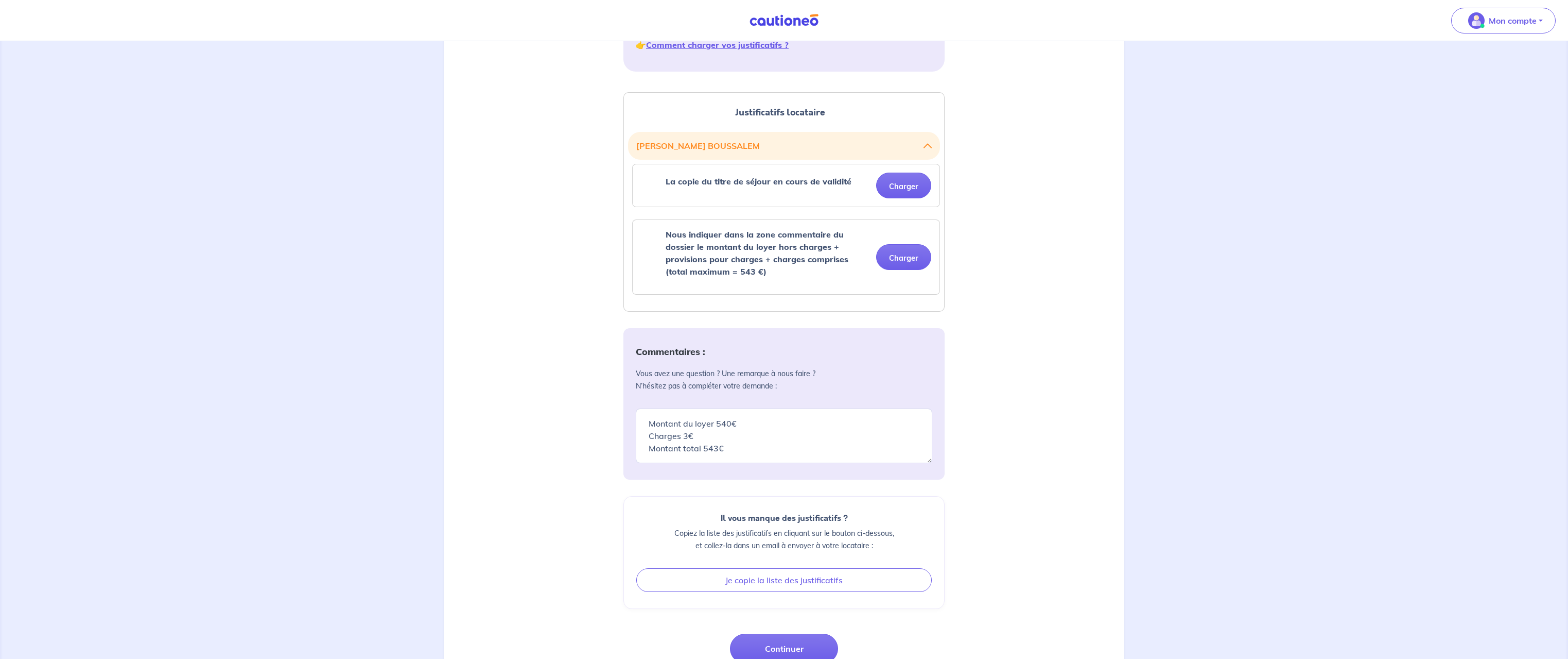
scroll to position [284, 0]
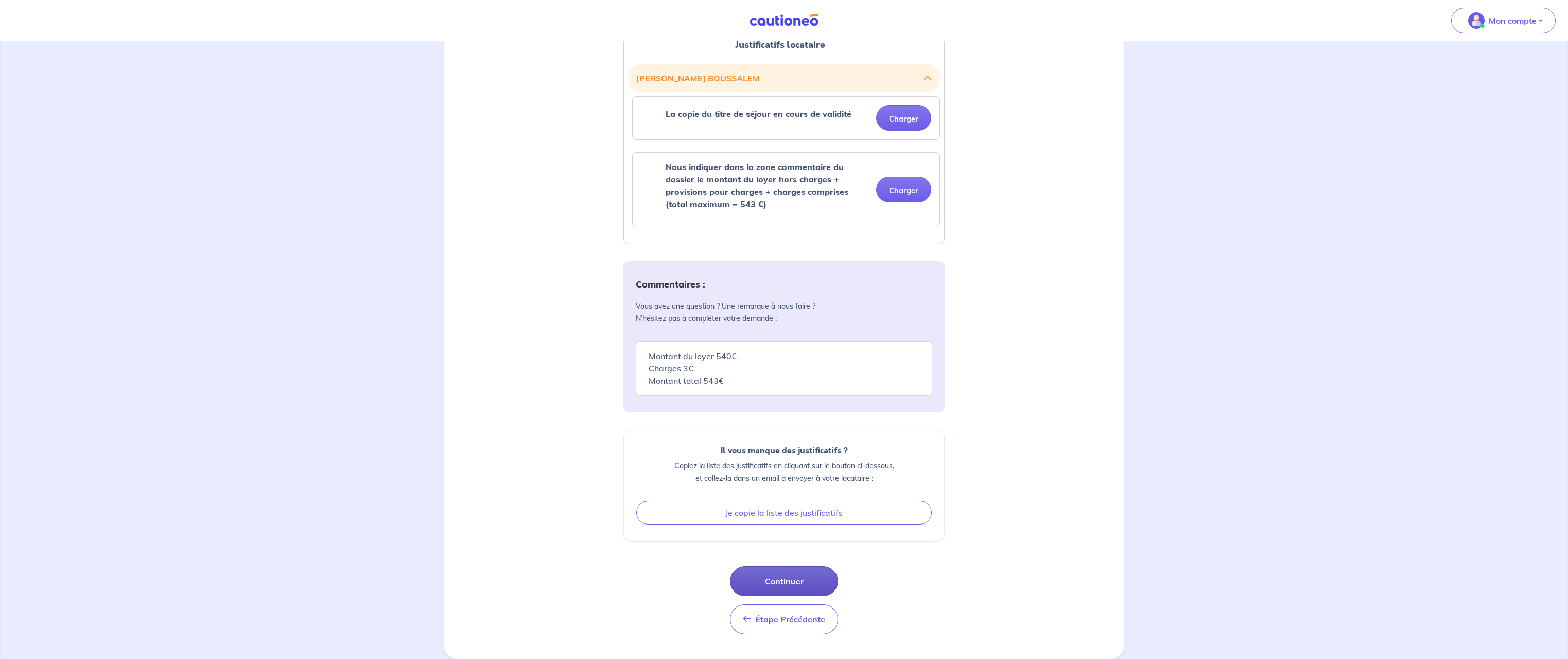
click at [802, 585] on button "Continuer" at bounding box center [784, 581] width 108 height 30
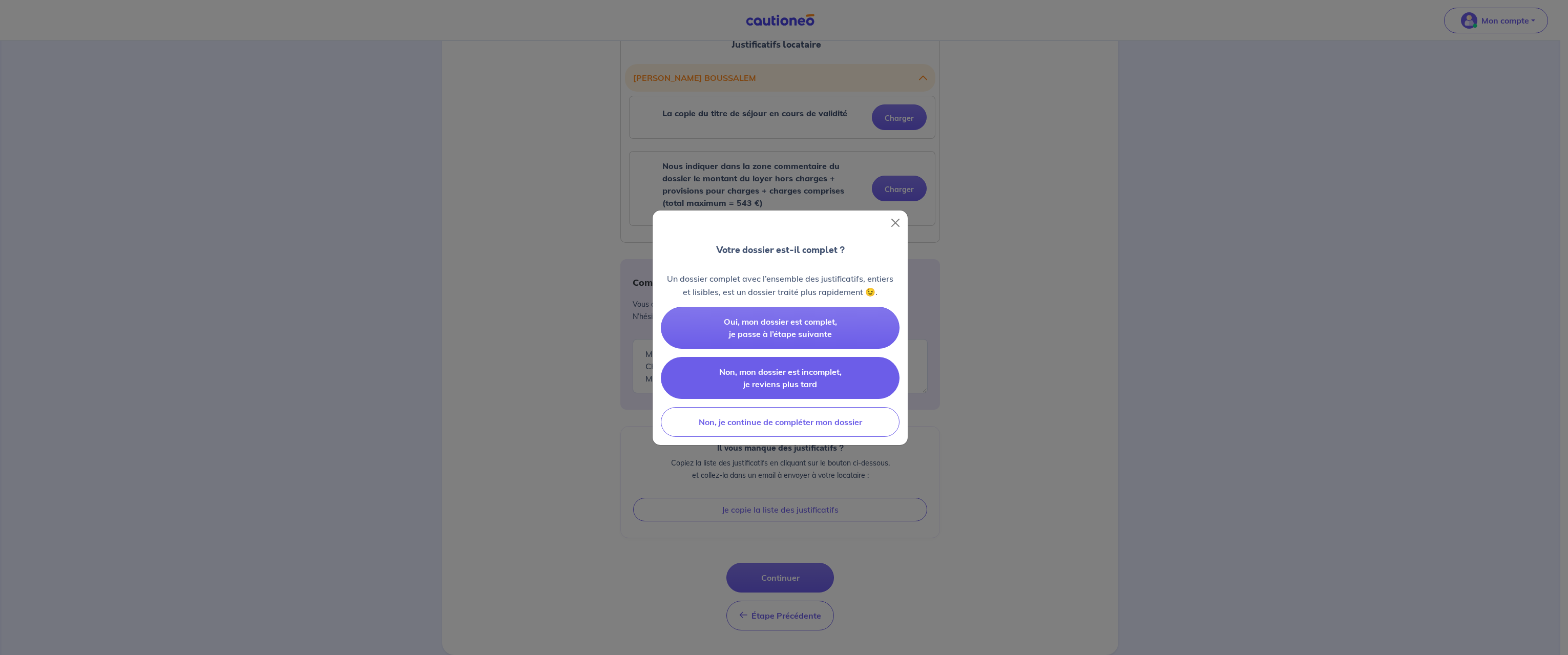
click at [759, 384] on span "Non, mon dossier est incomplet, je reviens plus tard" at bounding box center [781, 378] width 123 height 23
